Goal: Information Seeking & Learning: Learn about a topic

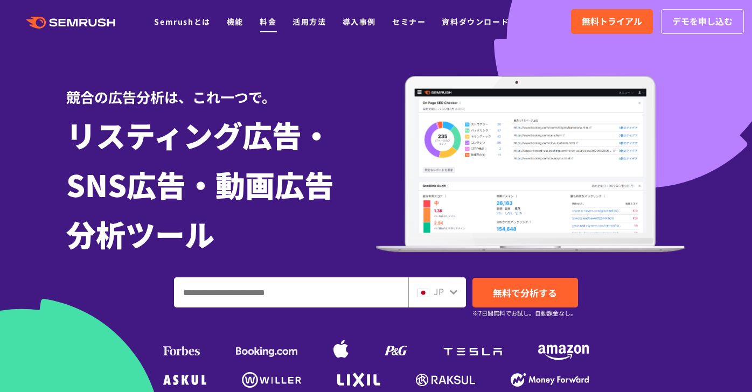
click at [265, 22] on link "料金" at bounding box center [268, 21] width 17 height 11
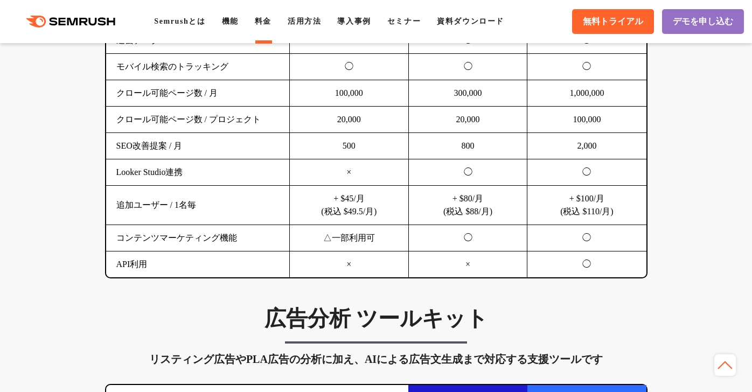
scroll to position [928, 0]
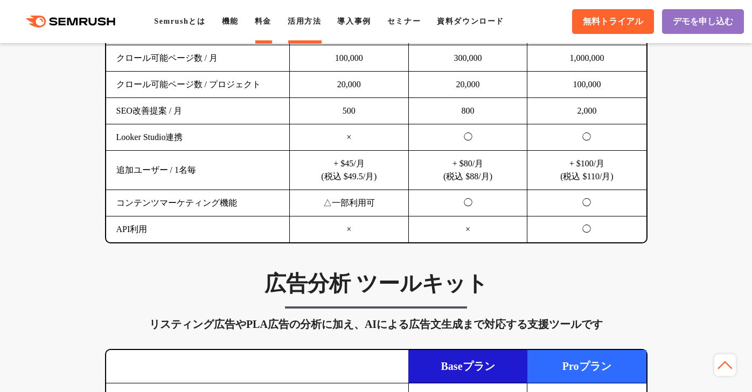
click at [309, 18] on link "活用方法" at bounding box center [304, 21] width 33 height 8
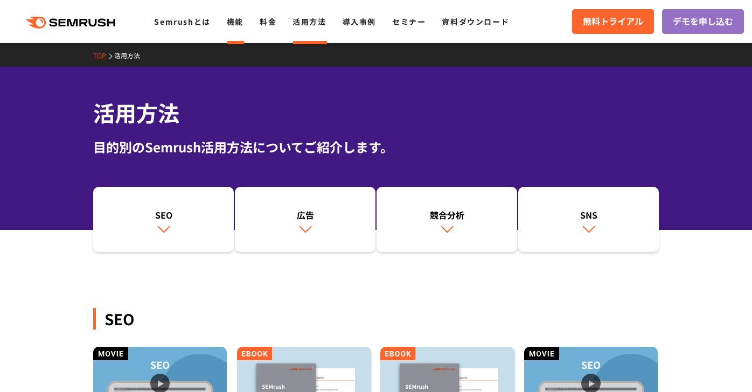
click at [234, 25] on link "機能" at bounding box center [235, 21] width 17 height 11
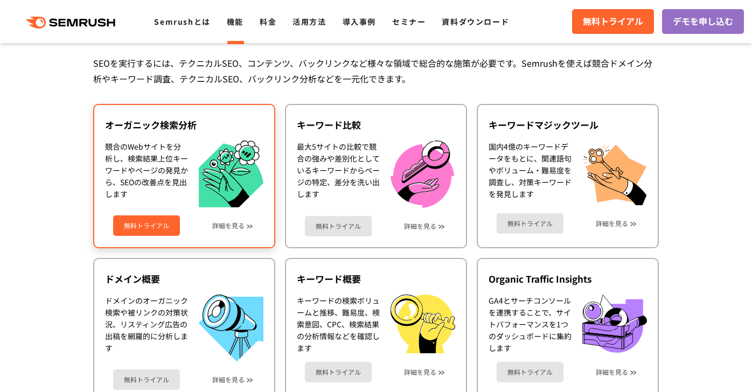
scroll to position [251, 0]
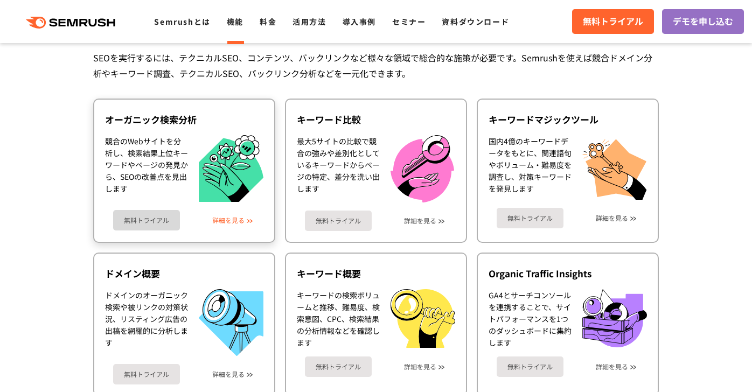
click at [232, 224] on link "詳細を見る" at bounding box center [228, 221] width 32 height 8
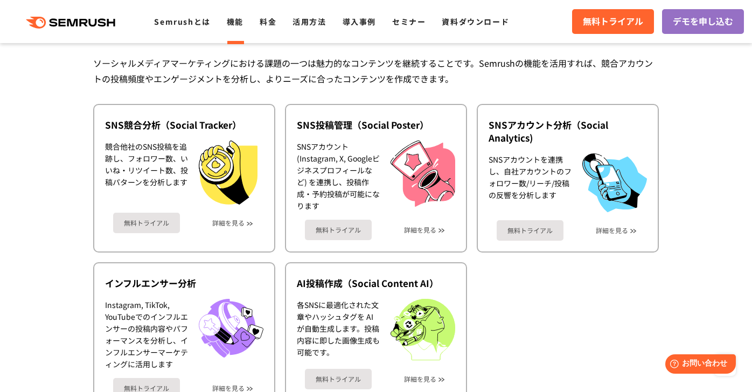
scroll to position [2273, 0]
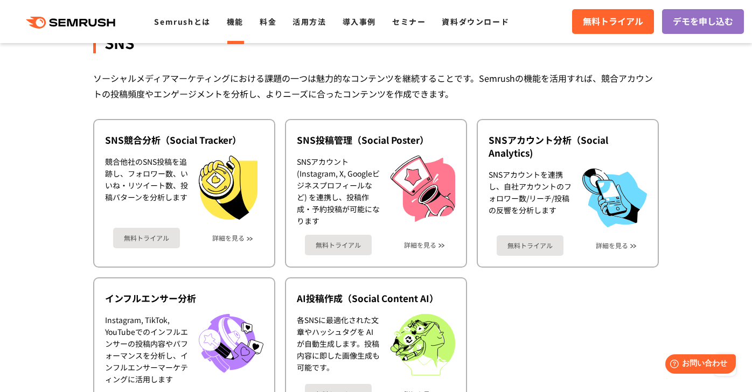
click at [491, 303] on ul "SNS競合分析（Social Tracker） 競合他社のSNS投稿を追跡し、フォロワー数、いいね・リツイート数、投稿パターンを分析します 無料トライアル 詳…" at bounding box center [376, 272] width 566 height 307
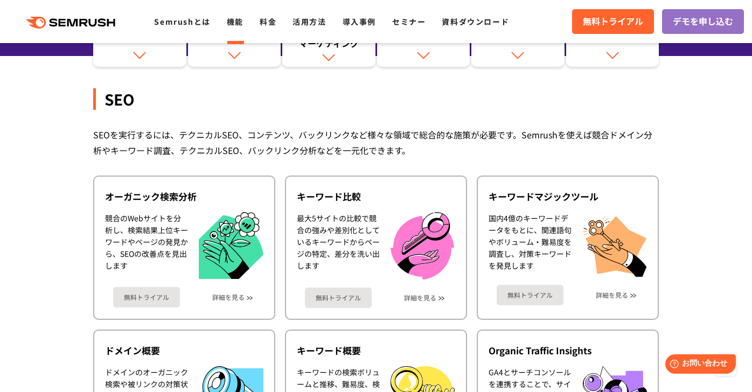
scroll to position [0, 0]
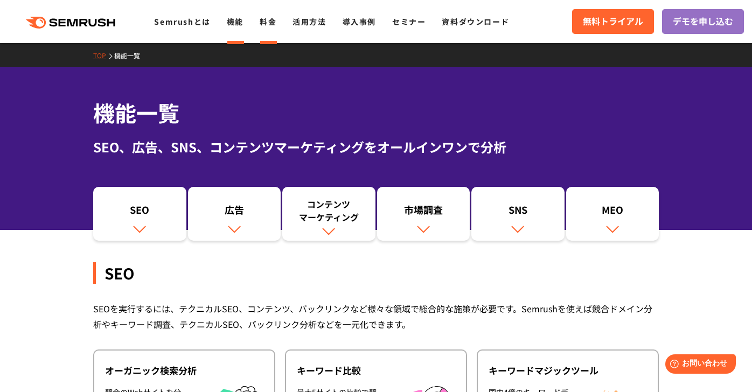
click at [265, 16] on link "料金" at bounding box center [268, 21] width 17 height 11
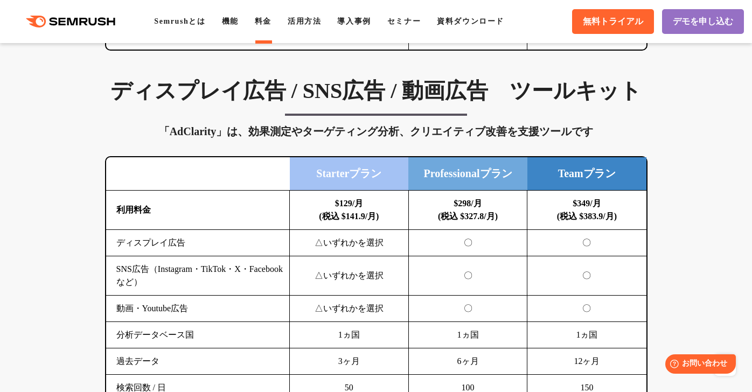
scroll to position [1371, 0]
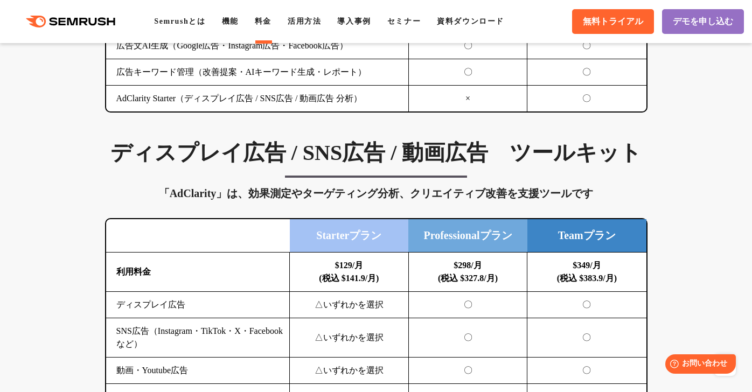
click at [368, 29] on div ".cls {fill: #FF642D;} .cls {fill: #FF642D;} Semrushとは 機能 料金 活用方法 導入事例 セミナー 資料ダウ…" at bounding box center [376, 21] width 752 height 32
click at [364, 22] on link "導入事例" at bounding box center [353, 21] width 33 height 8
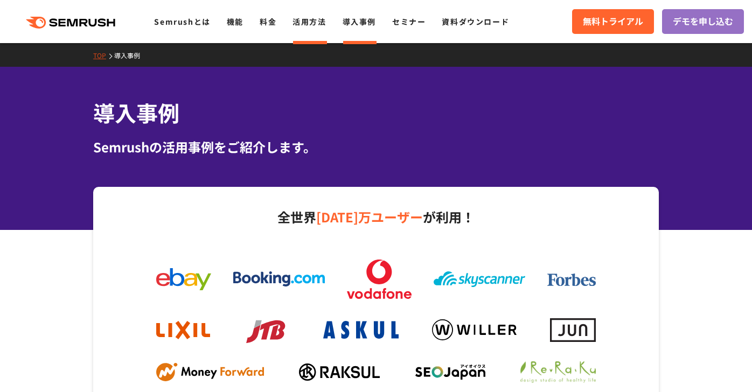
click at [303, 18] on link "活用方法" at bounding box center [309, 21] width 33 height 11
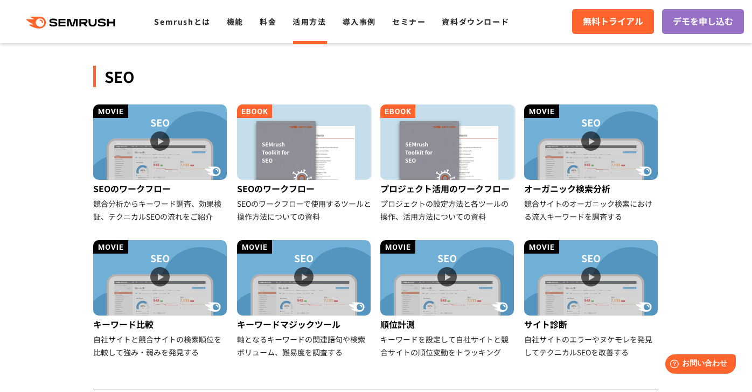
scroll to position [246, 0]
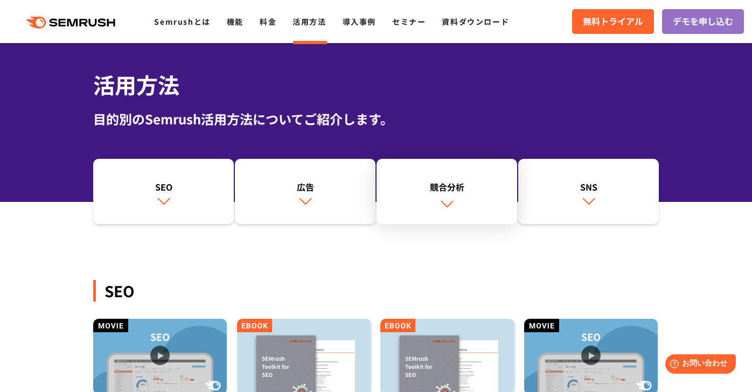
click at [452, 191] on div "競合分析" at bounding box center [447, 187] width 130 height 13
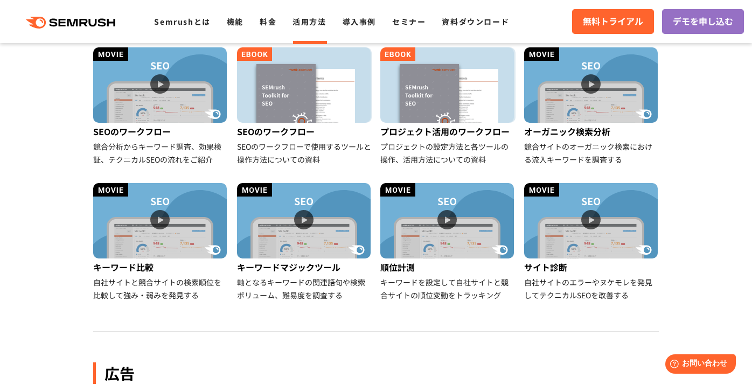
scroll to position [362, 0]
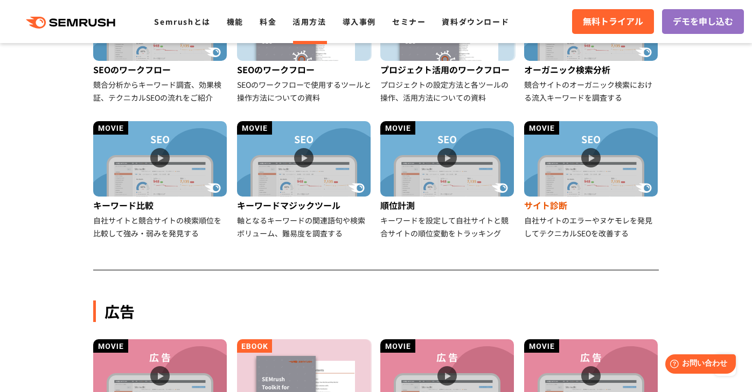
click at [548, 182] on img at bounding box center [591, 158] width 134 height 75
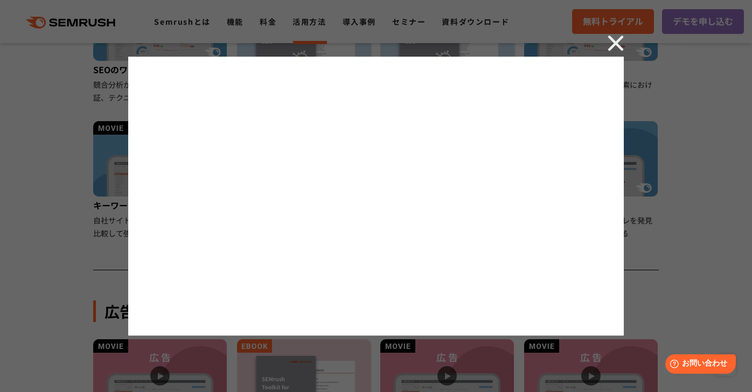
click at [99, 272] on div at bounding box center [376, 196] width 752 height 392
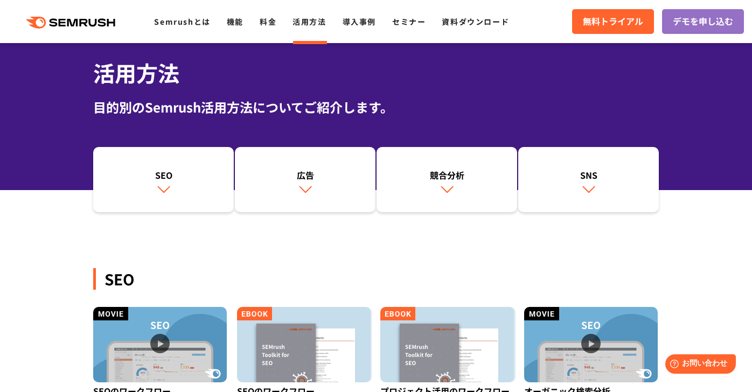
scroll to position [28, 0]
